Goal: Transaction & Acquisition: Purchase product/service

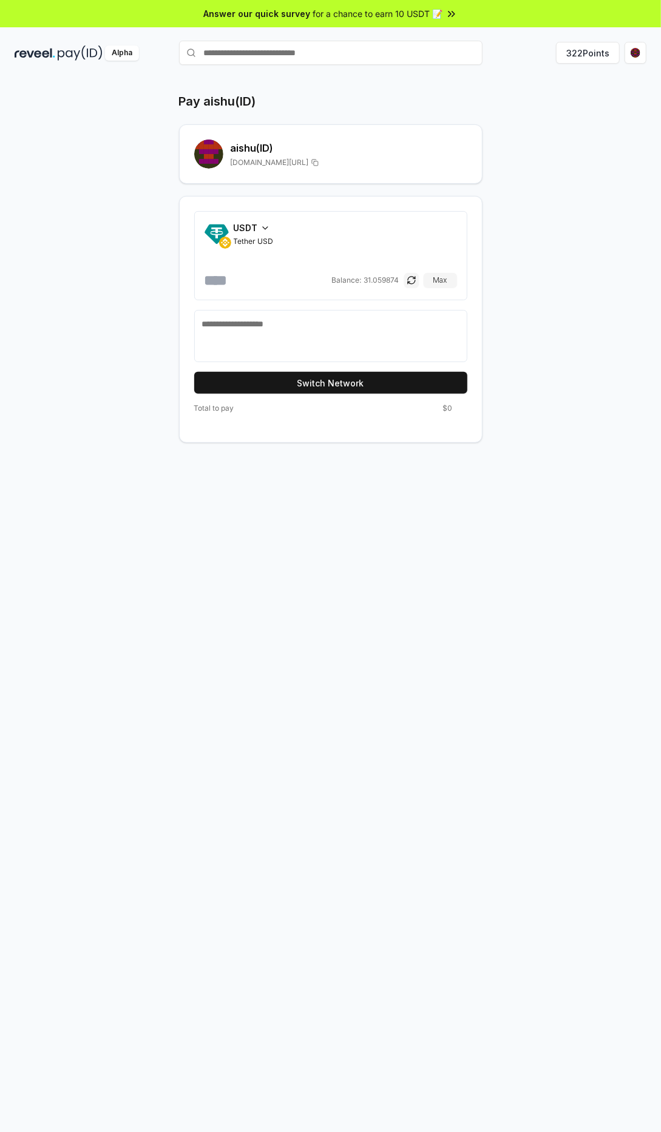
click at [386, 375] on button "Switch Network" at bounding box center [330, 383] width 273 height 22
click at [264, 227] on icon at bounding box center [265, 228] width 10 height 10
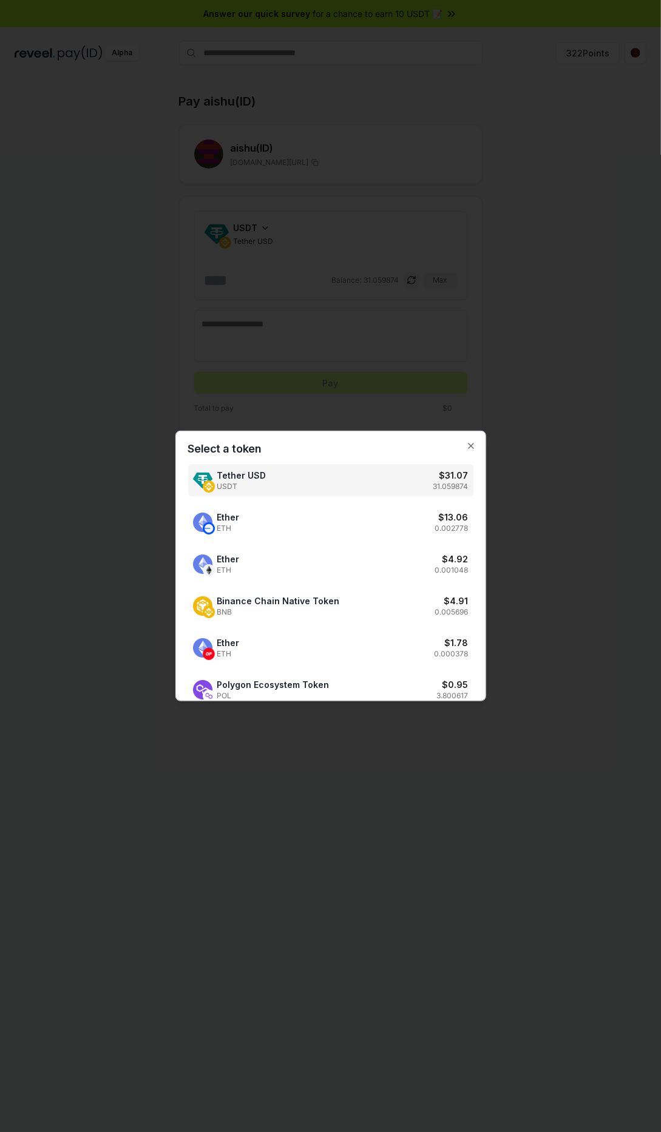
click at [384, 682] on div "Polygon Ecosystem Token POL $ 0.95 3.800617" at bounding box center [330, 689] width 285 height 32
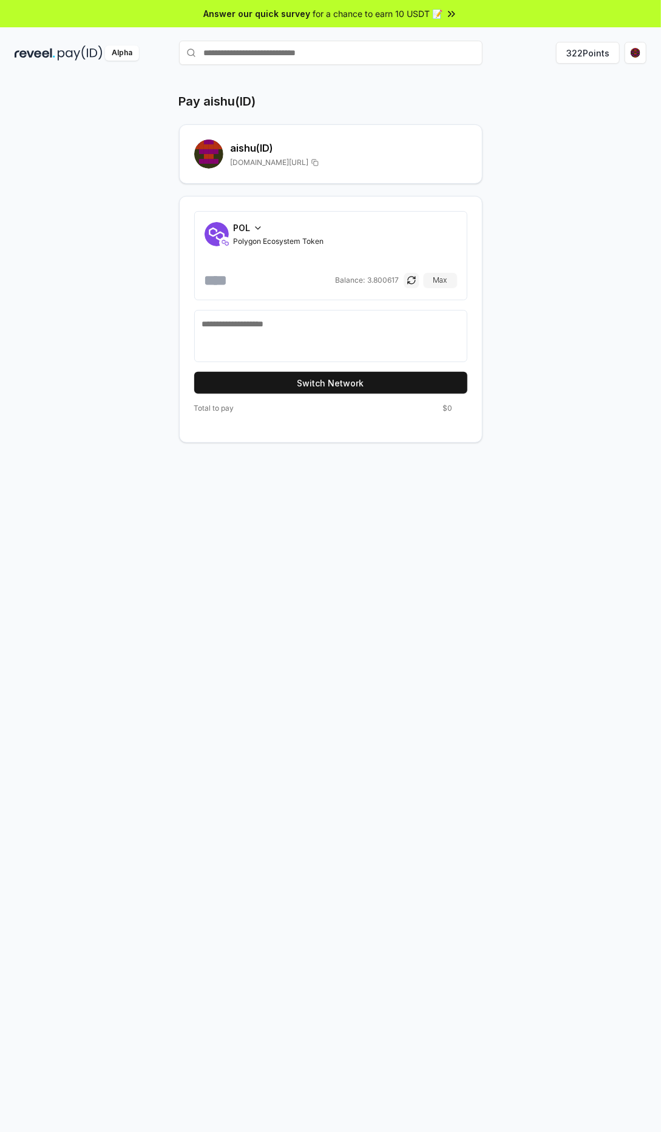
click at [269, 280] on input "number" at bounding box center [268, 280] width 129 height 19
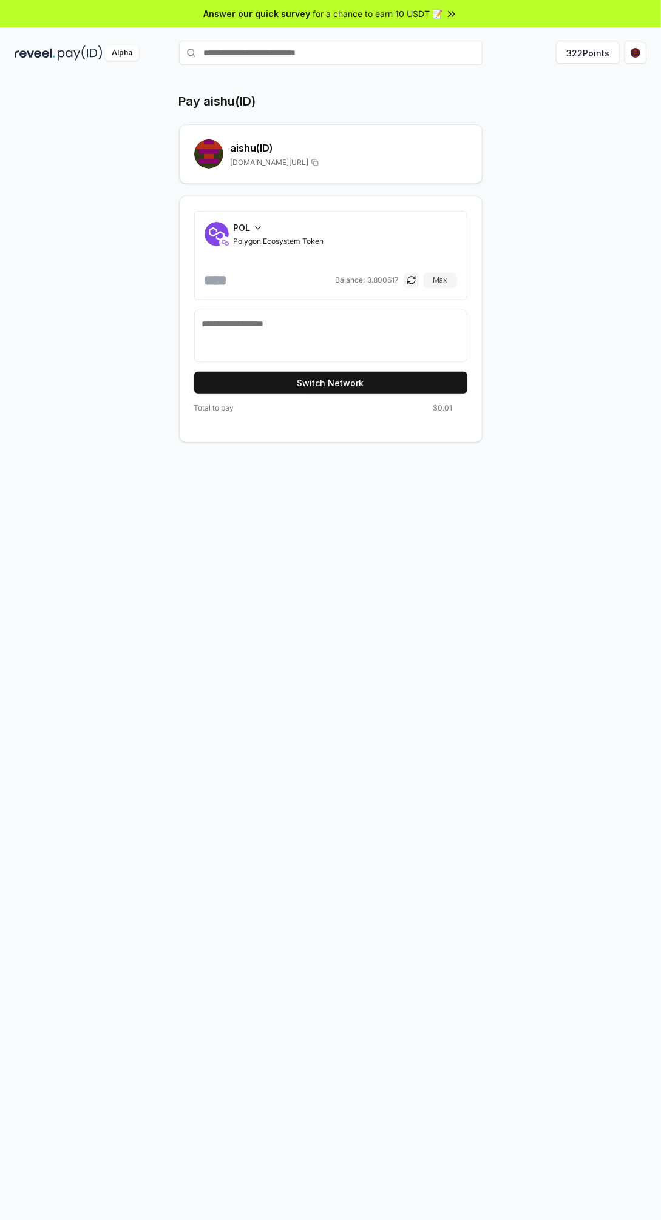
type input "****"
click at [359, 381] on button "Switch Network" at bounding box center [330, 383] width 273 height 22
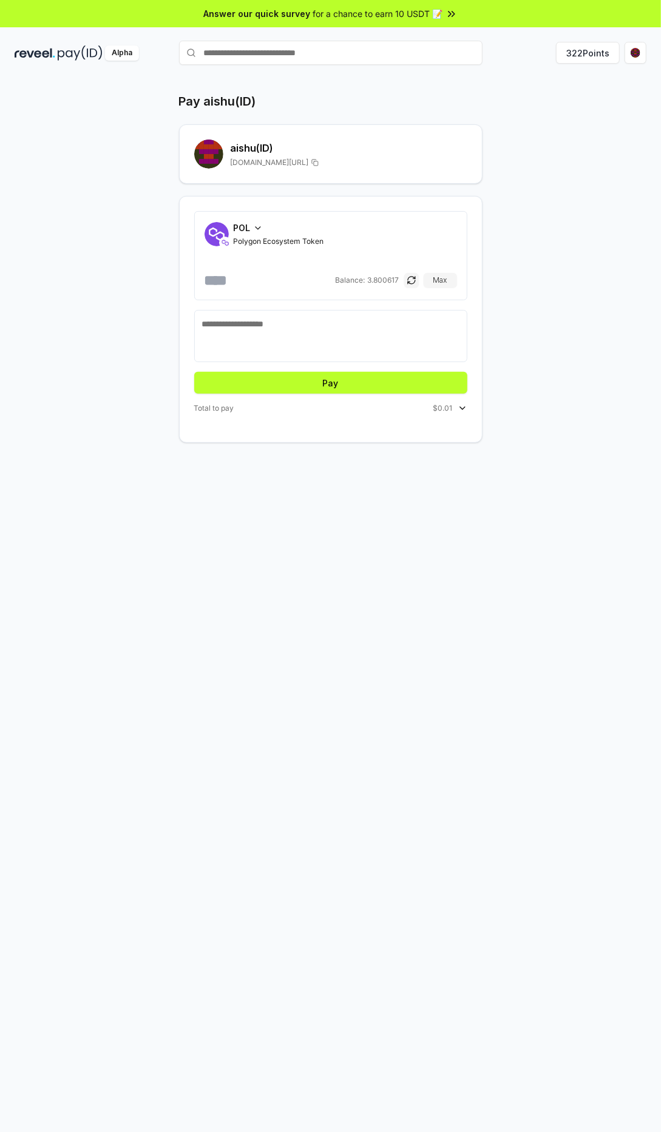
click at [345, 403] on div "Total to pay $0.01" at bounding box center [330, 408] width 273 height 10
click at [335, 381] on button "Pay" at bounding box center [330, 383] width 273 height 22
